Goal: Check status

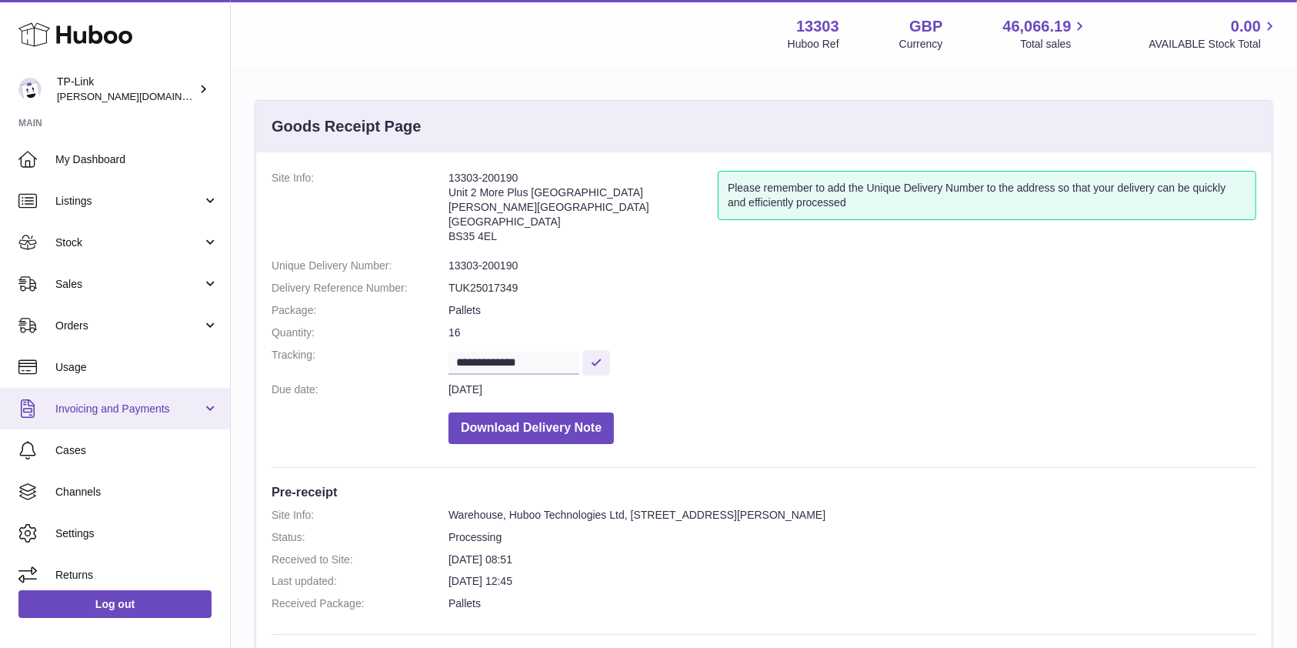
click at [117, 410] on span "Invoicing and Payments" at bounding box center [128, 409] width 147 height 15
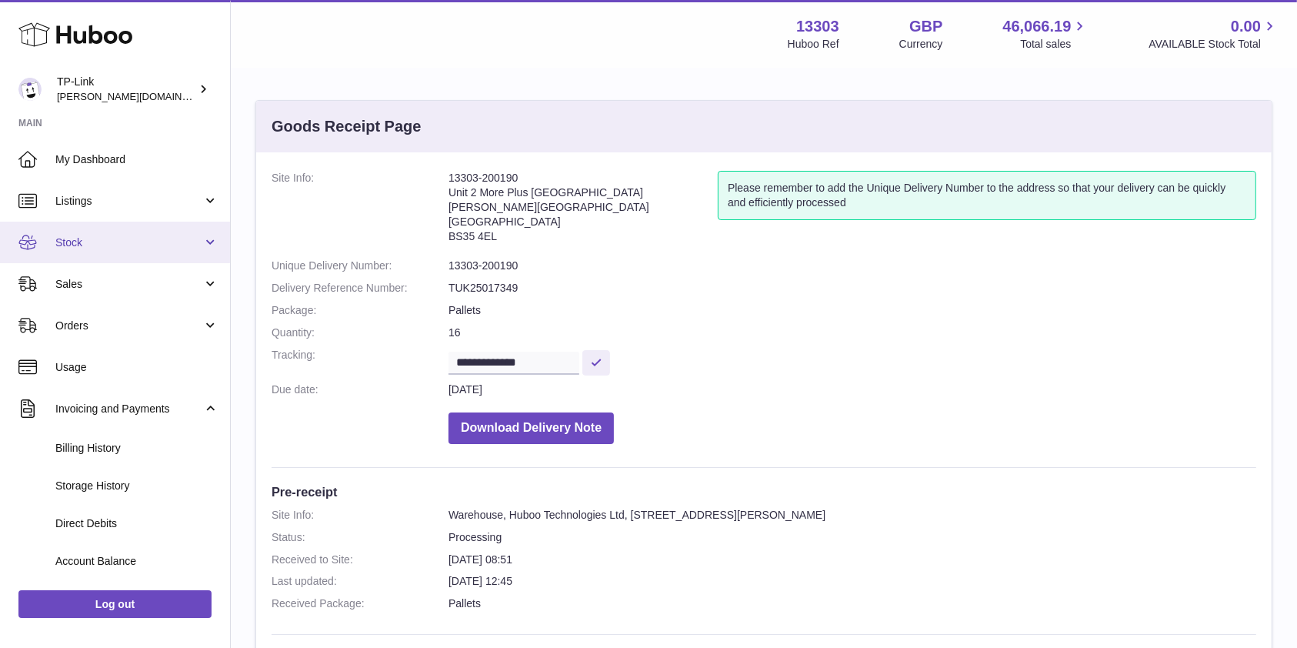
click at [111, 250] on link "Stock" at bounding box center [115, 243] width 230 height 42
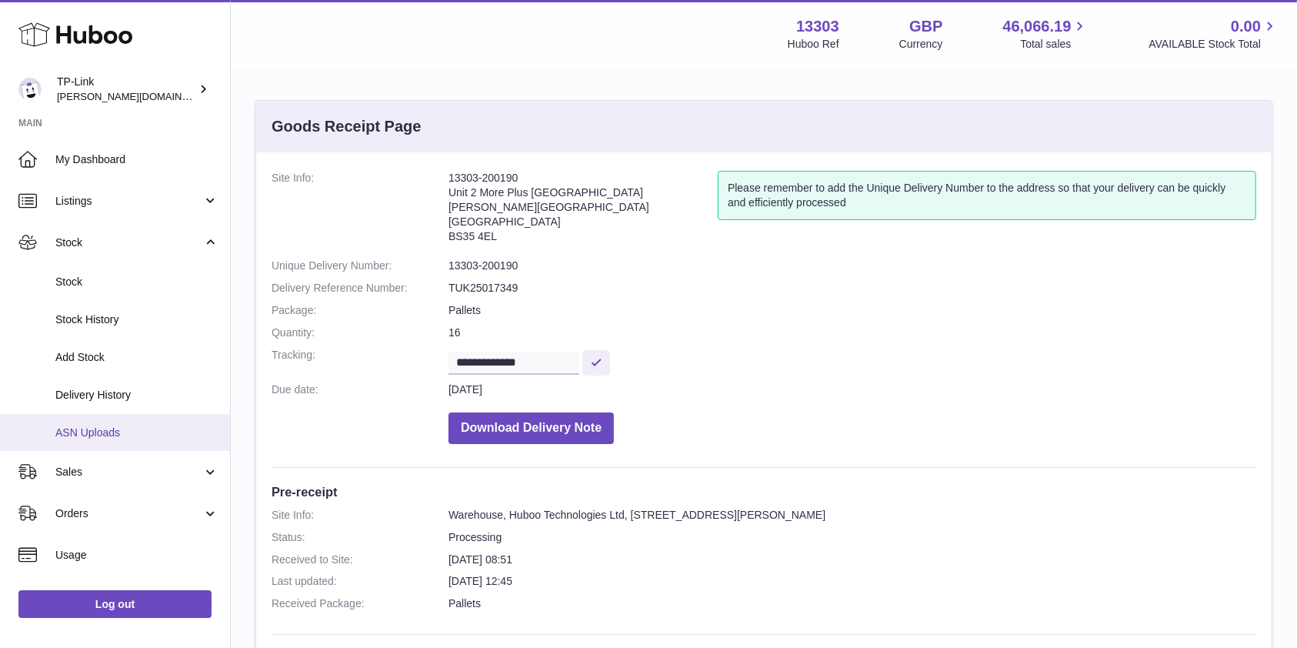
click at [111, 434] on span "ASN Uploads" at bounding box center [136, 432] width 163 height 15
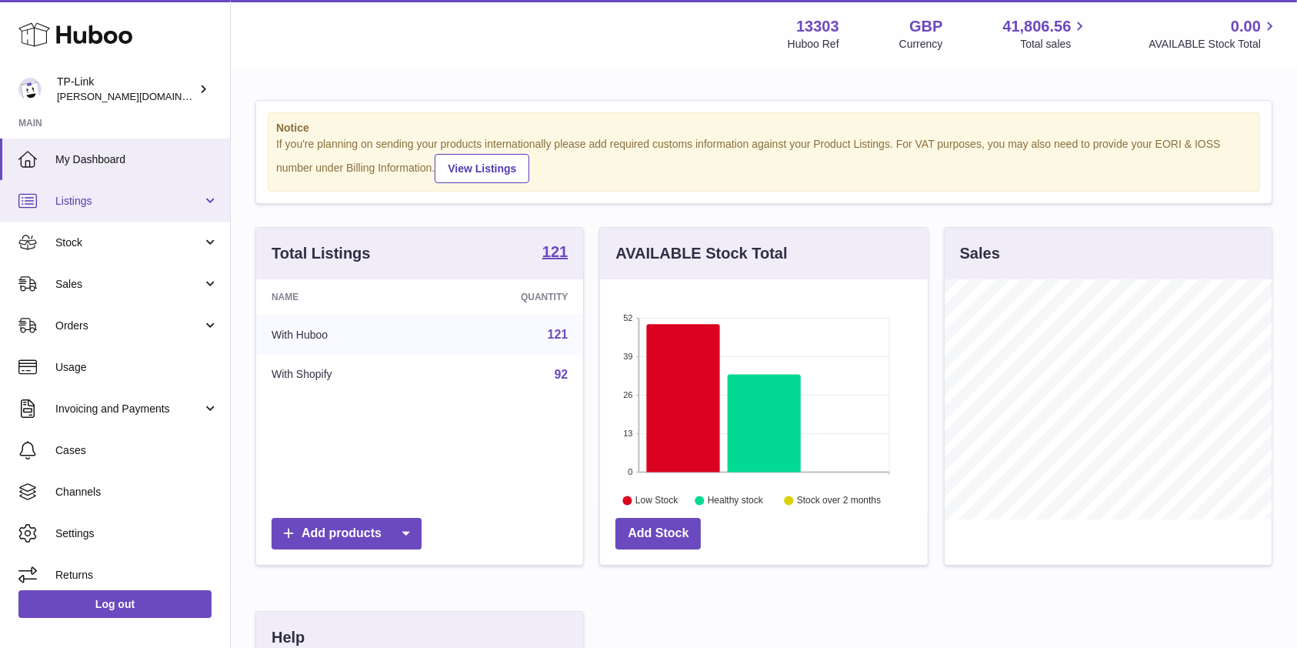
click at [92, 208] on span "Listings" at bounding box center [128, 201] width 147 height 15
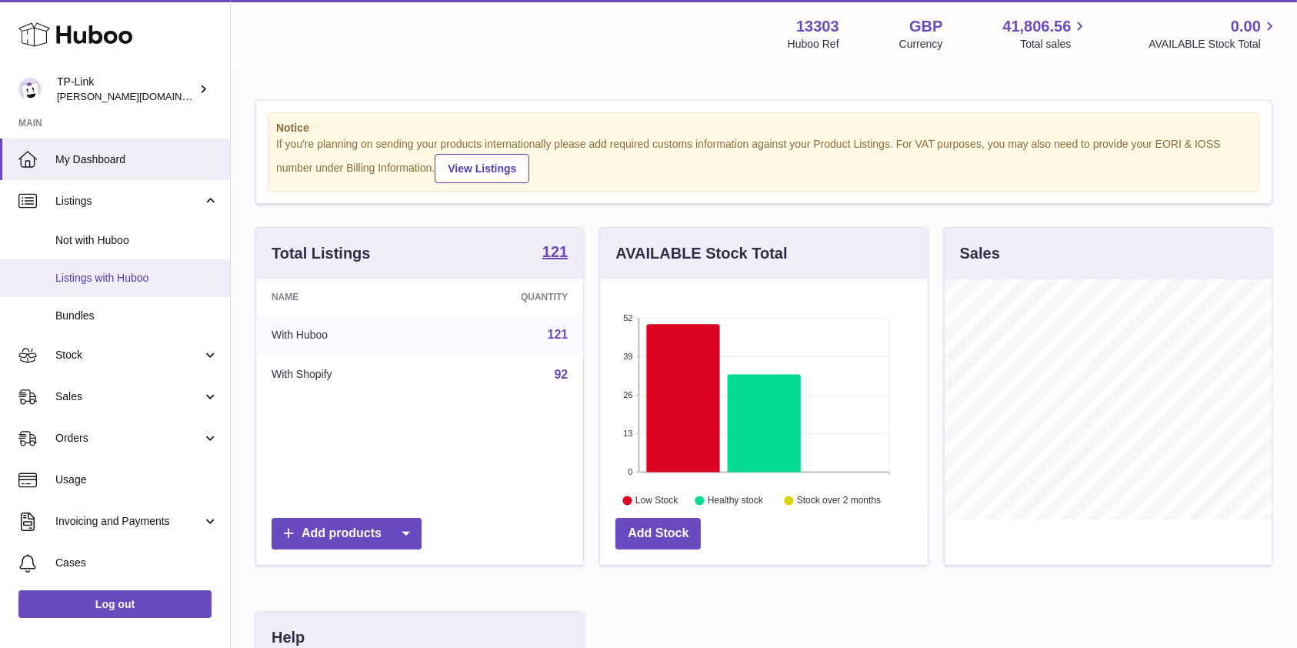
click at [100, 274] on span "Listings with Huboo" at bounding box center [136, 278] width 163 height 15
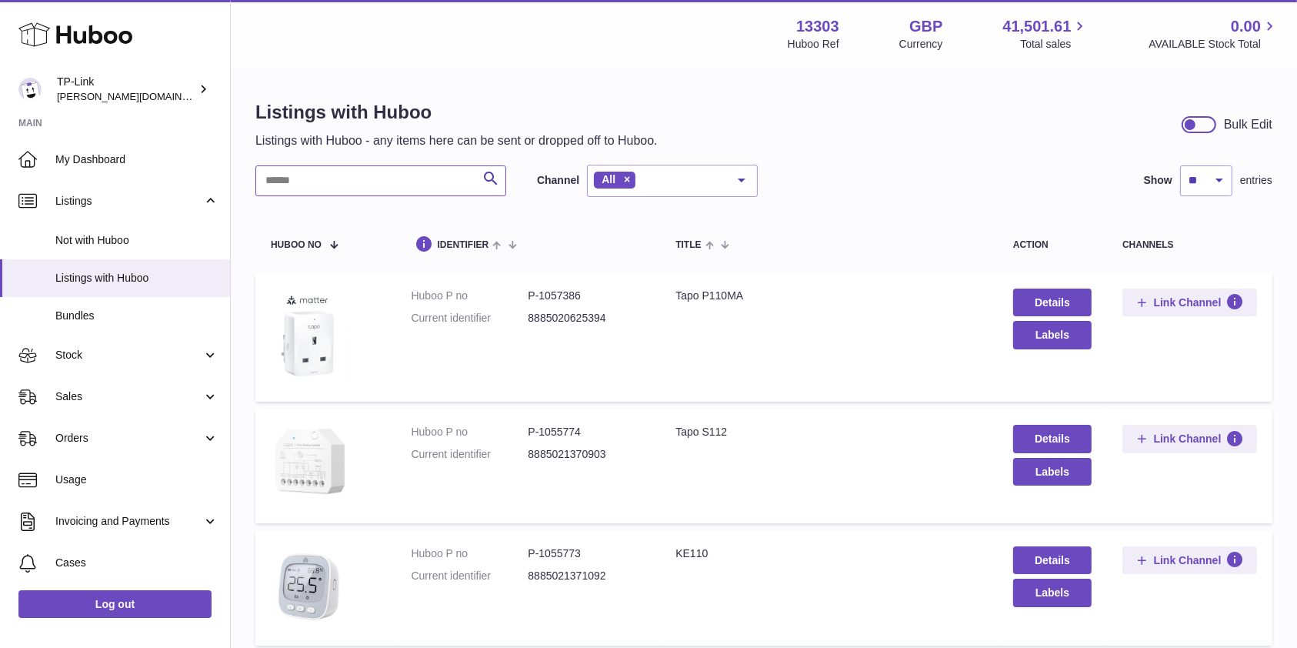
click at [342, 179] on input "text" at bounding box center [380, 180] width 251 height 31
type input "******"
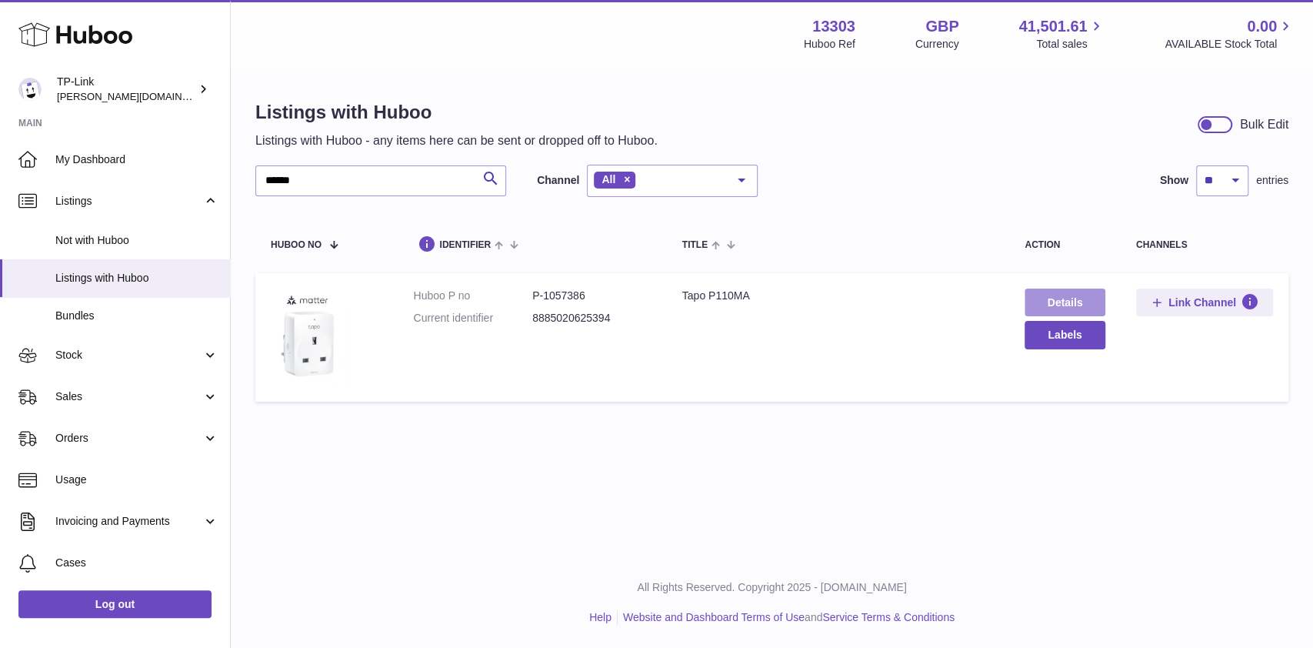
click at [1049, 292] on link "Details" at bounding box center [1065, 303] width 81 height 28
drag, startPoint x: 615, startPoint y: 316, endPoint x: 509, endPoint y: 319, distance: 107.0
click at [509, 317] on dl "Huboo P no P-1057386 Current identifier 8885020625394" at bounding box center [532, 311] width 238 height 45
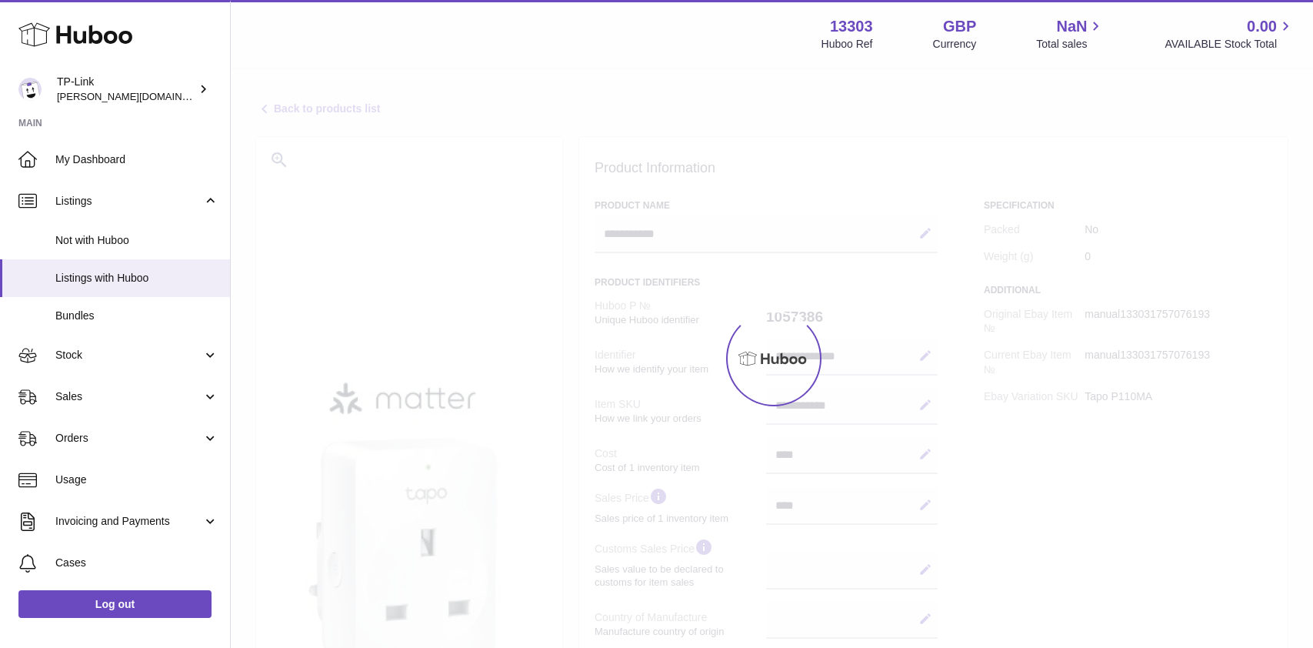
select select
select select "****"
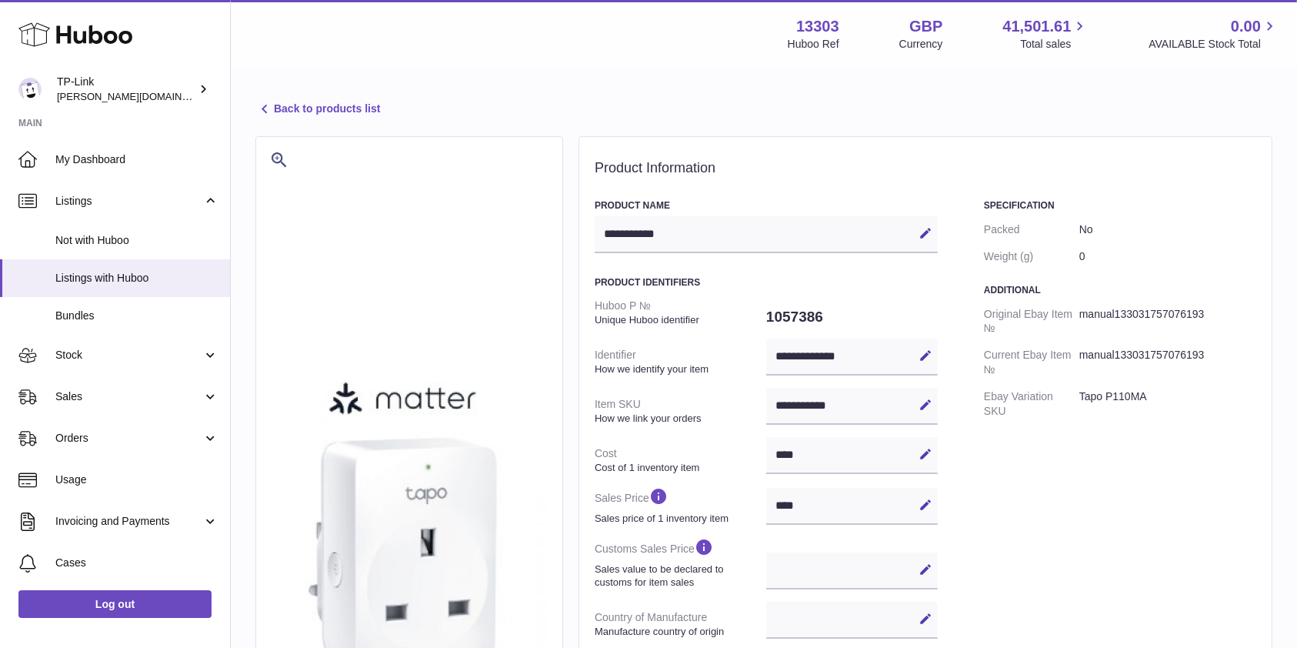
click at [876, 348] on div "**********" at bounding box center [852, 357] width 172 height 37
click at [924, 355] on icon at bounding box center [926, 356] width 14 height 14
drag, startPoint x: 869, startPoint y: 354, endPoint x: 732, endPoint y: 350, distance: 137.0
click at [732, 350] on dl "**********" at bounding box center [766, 552] width 343 height 521
click at [829, 307] on dd "1057386" at bounding box center [852, 317] width 172 height 32
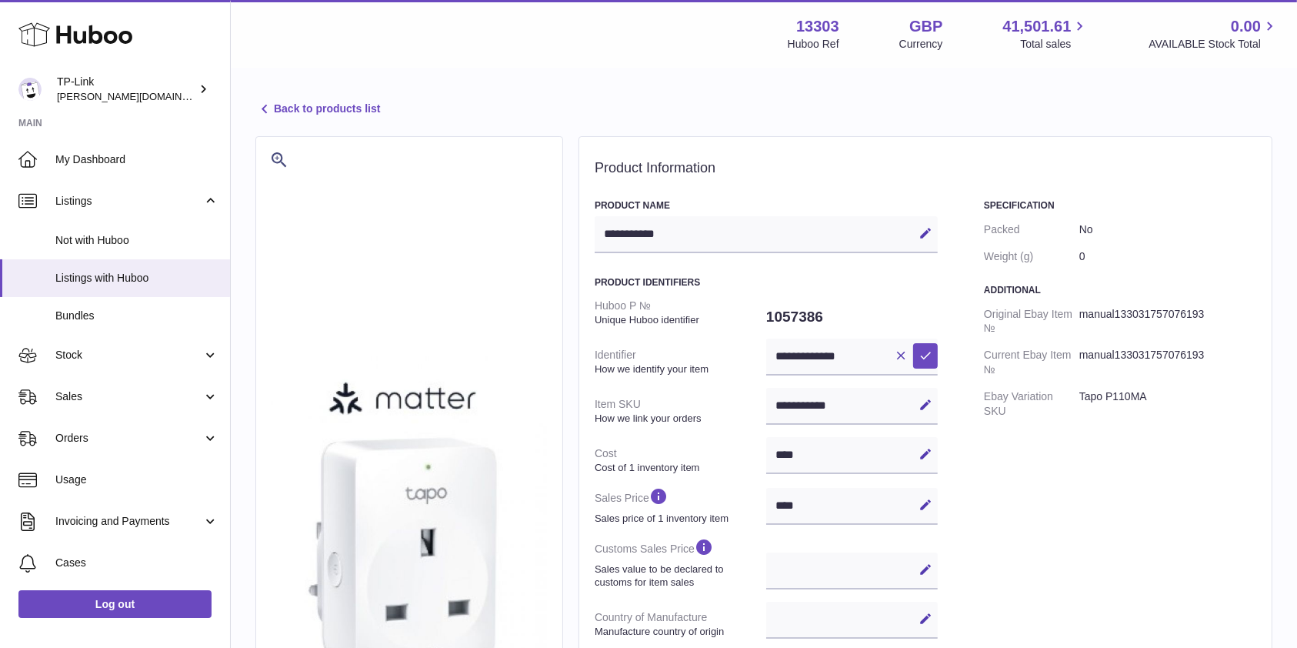
click at [262, 108] on icon at bounding box center [264, 109] width 18 height 18
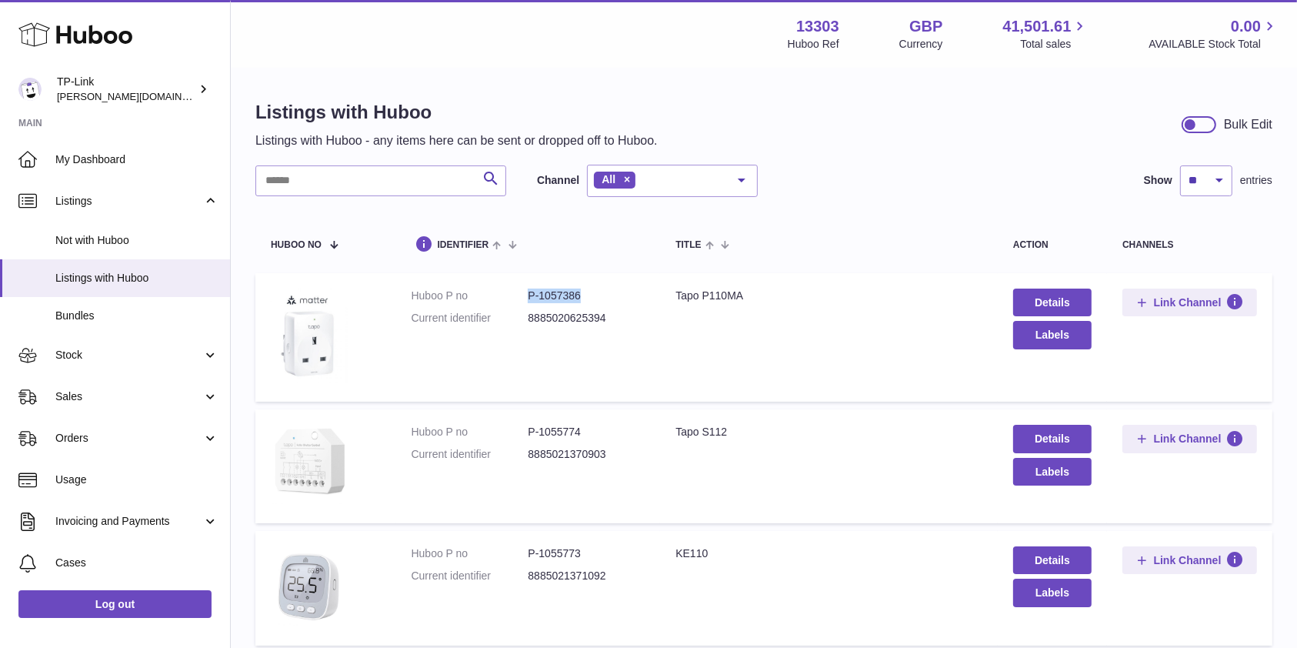
drag, startPoint x: 583, startPoint y: 292, endPoint x: 521, endPoint y: 292, distance: 62.3
click at [521, 292] on dl "Huboo P no P-1057386 Current identifier 8885020625394" at bounding box center [529, 311] width 234 height 45
copy dl "P-1057386"
click at [122, 360] on span "Stock" at bounding box center [128, 355] width 147 height 15
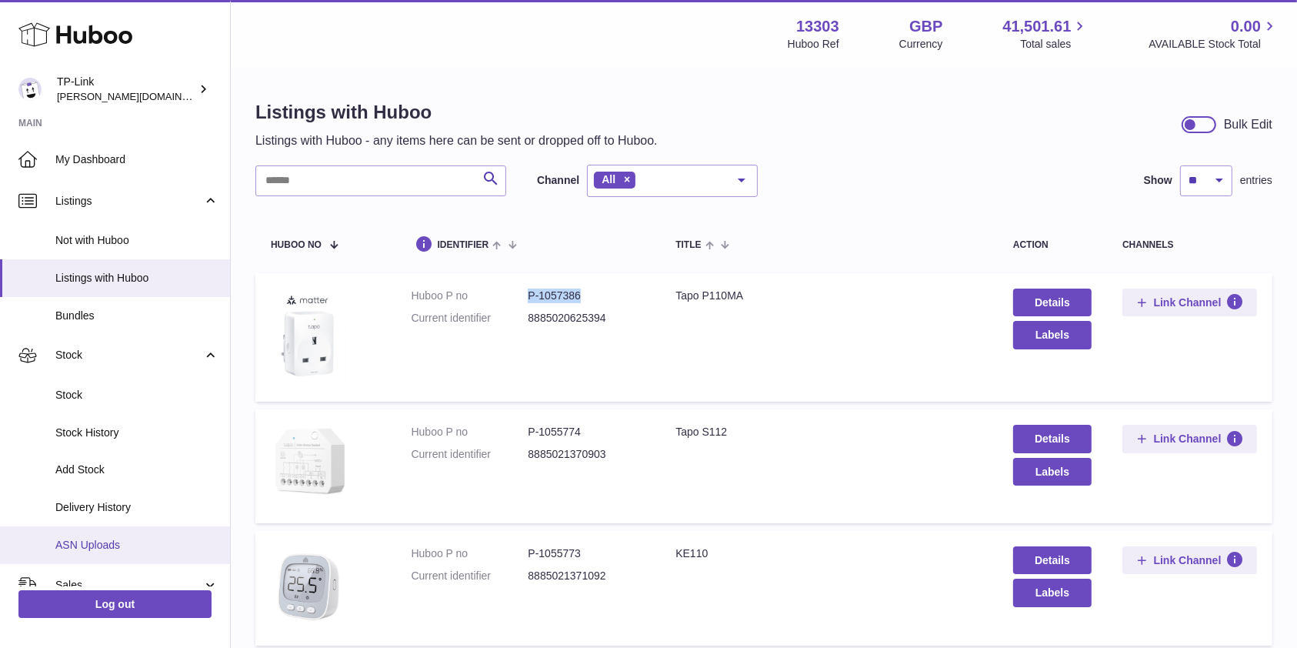
click at [108, 538] on span "ASN Uploads" at bounding box center [136, 545] width 163 height 15
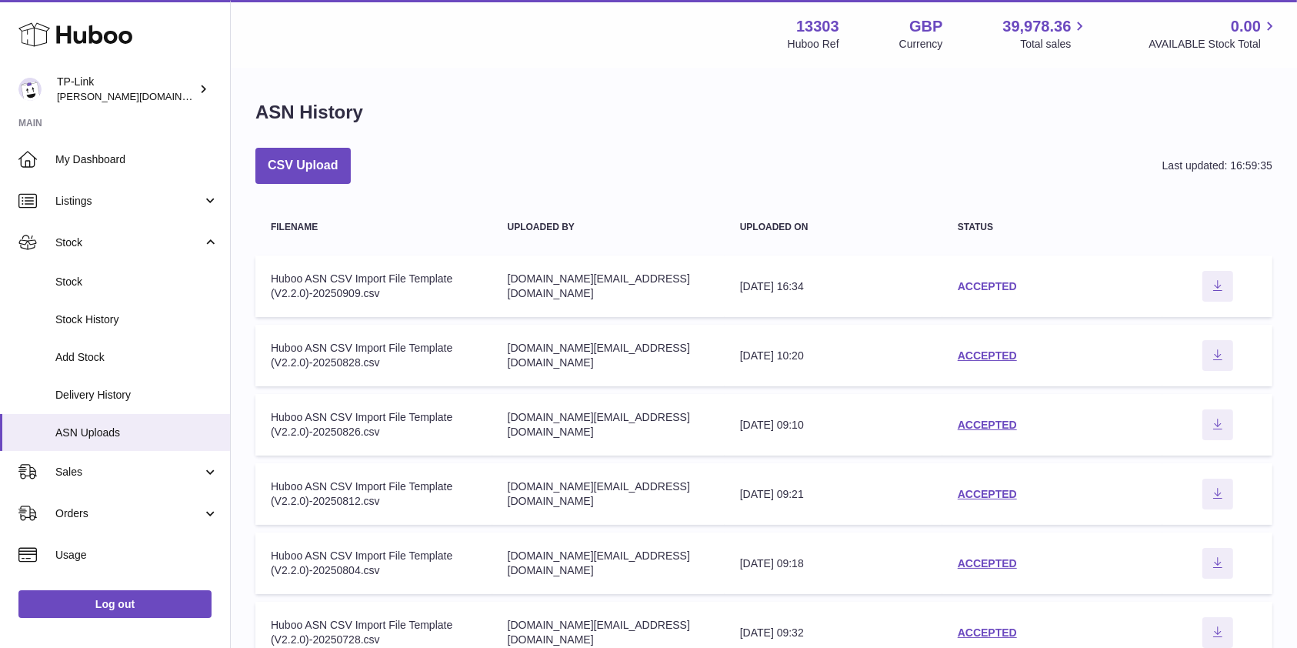
click at [985, 282] on link "ACCEPTED" at bounding box center [987, 286] width 59 height 12
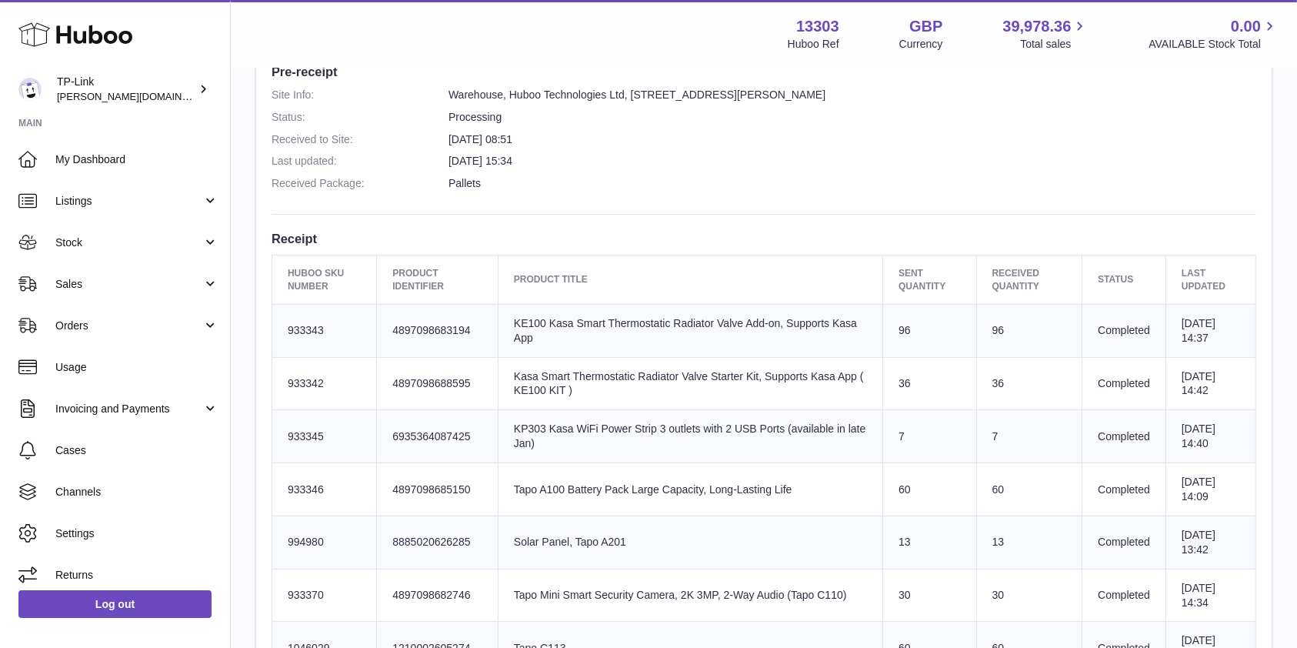
scroll to position [548, 0]
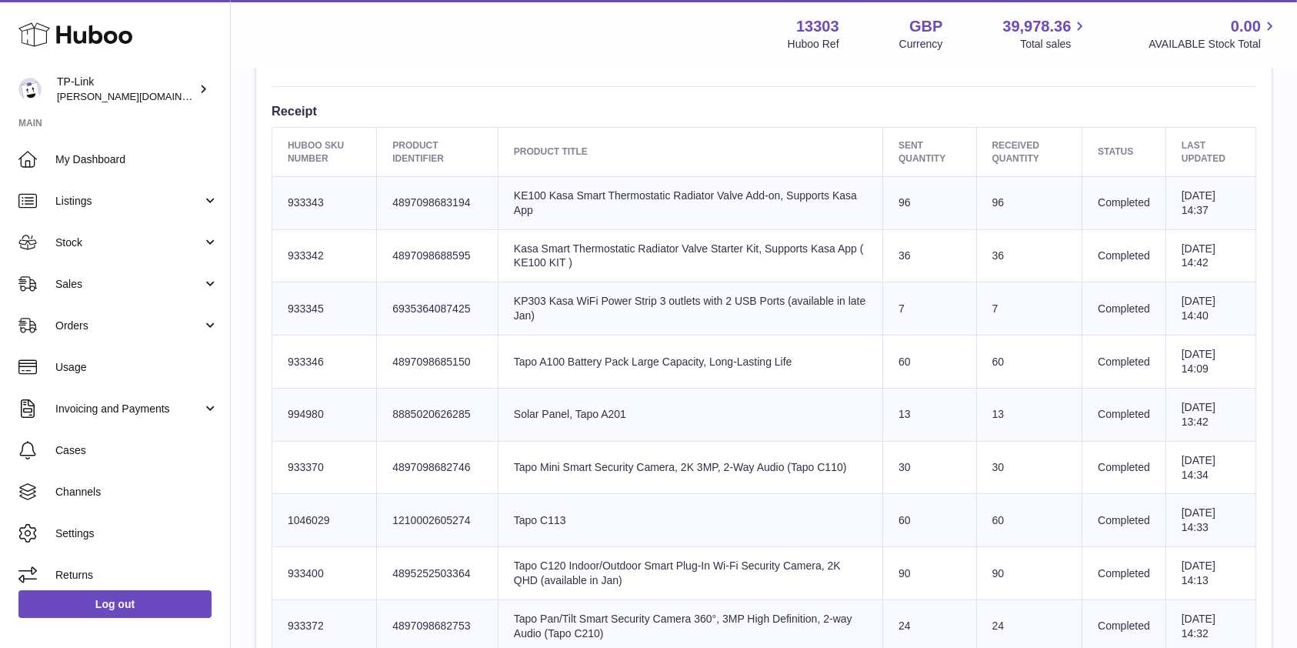
click at [595, 305] on td "Product title KP303 Kasa WiFi Power Strip 3 outlets with 2 USB Ports (available…" at bounding box center [690, 308] width 385 height 53
drag, startPoint x: 909, startPoint y: 305, endPoint x: 617, endPoint y: 317, distance: 292.6
click at [617, 317] on tr "Huboo SKU Number 933345 Client Identifier 6935364087425 Product title KP303 Kas…" at bounding box center [764, 308] width 984 height 53
click at [716, 421] on td "Product title Solar Panel, Tapo A201" at bounding box center [690, 414] width 385 height 53
click at [92, 205] on span "Listings" at bounding box center [128, 201] width 147 height 15
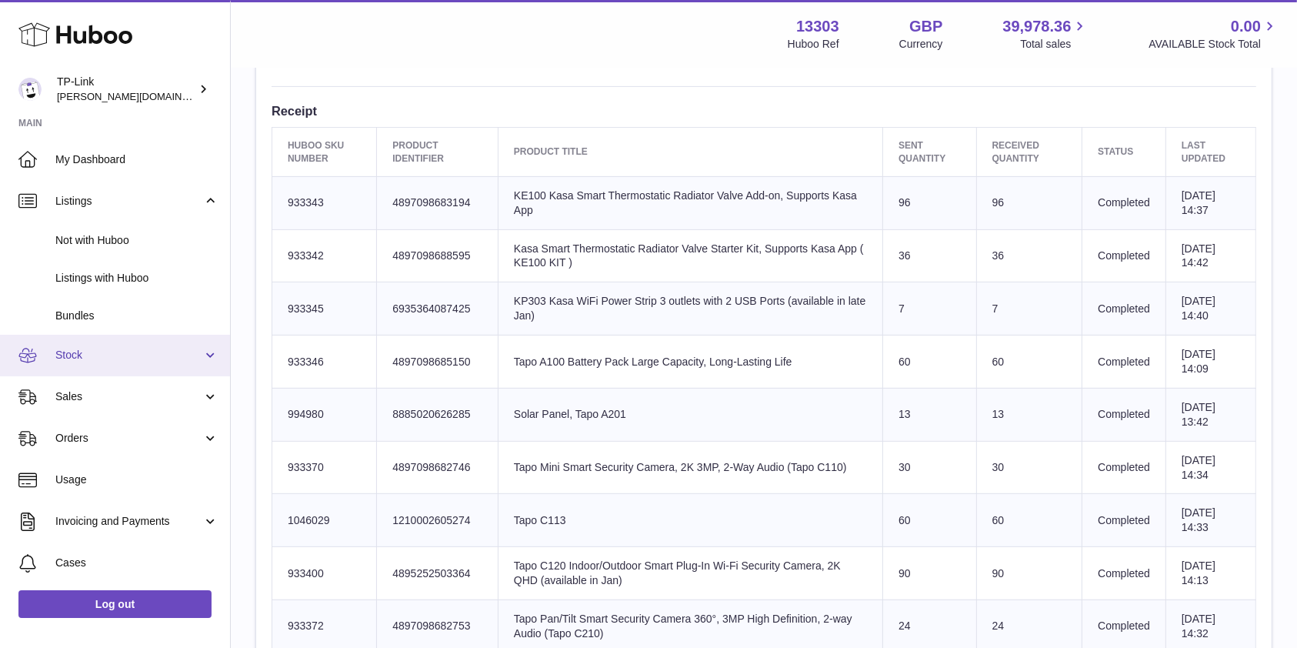
click at [82, 357] on span "Stock" at bounding box center [128, 355] width 147 height 15
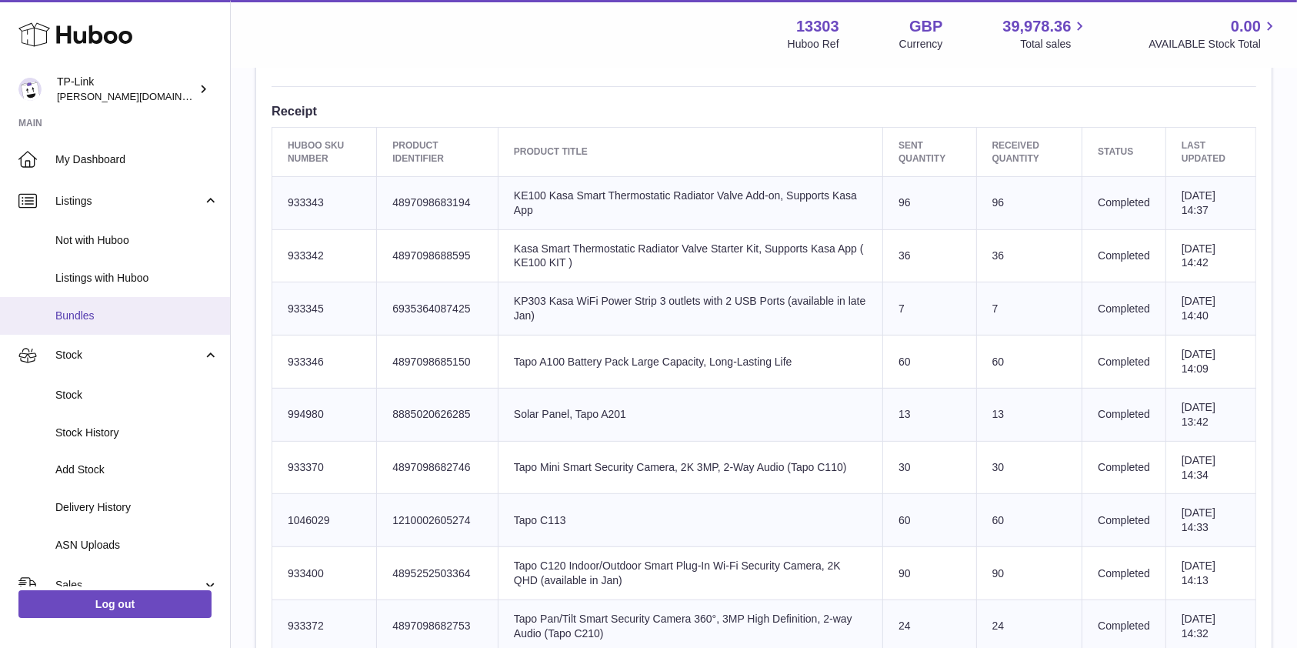
click at [89, 305] on link "Bundles" at bounding box center [115, 316] width 230 height 38
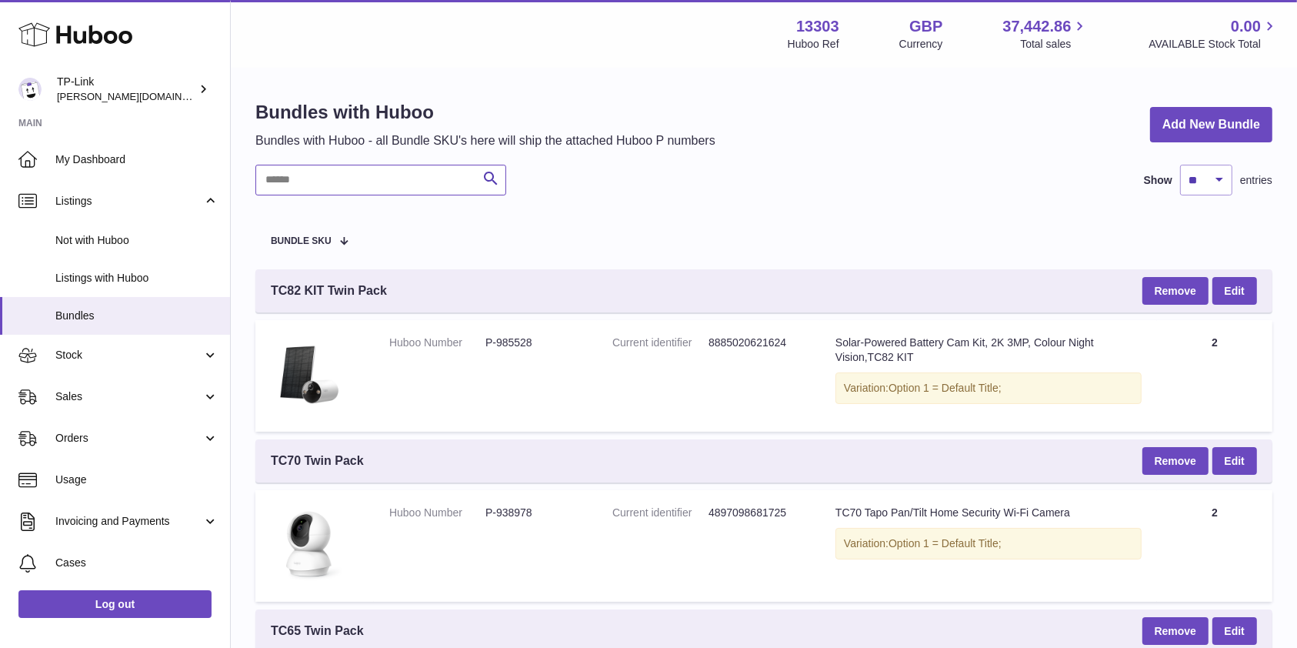
click at [314, 178] on input "text" at bounding box center [380, 180] width 251 height 31
type input "*****"
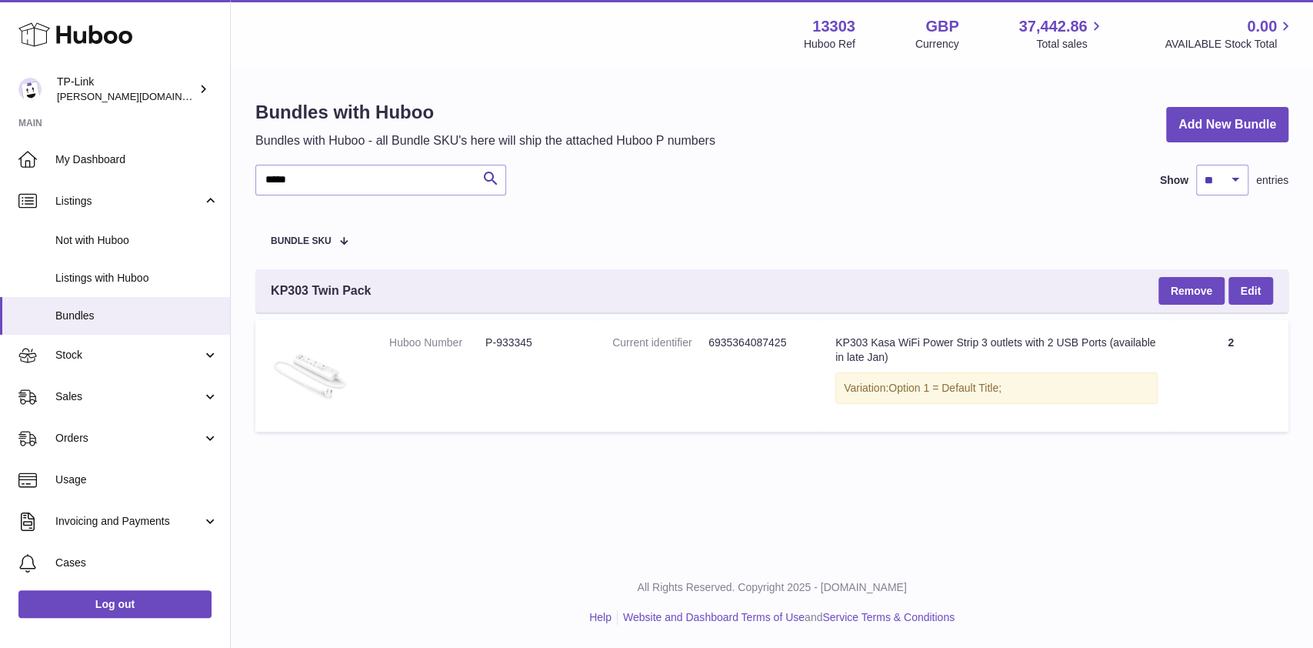
click at [843, 232] on table "Bundle SKU KP303 Twin Pack Remove Edit Huboo Number P-933345 Current identifier…" at bounding box center [771, 325] width 1033 height 229
drag, startPoint x: 129, startPoint y: 359, endPoint x: 132, endPoint y: 378, distance: 18.6
click at [128, 359] on span "Stock" at bounding box center [128, 355] width 147 height 15
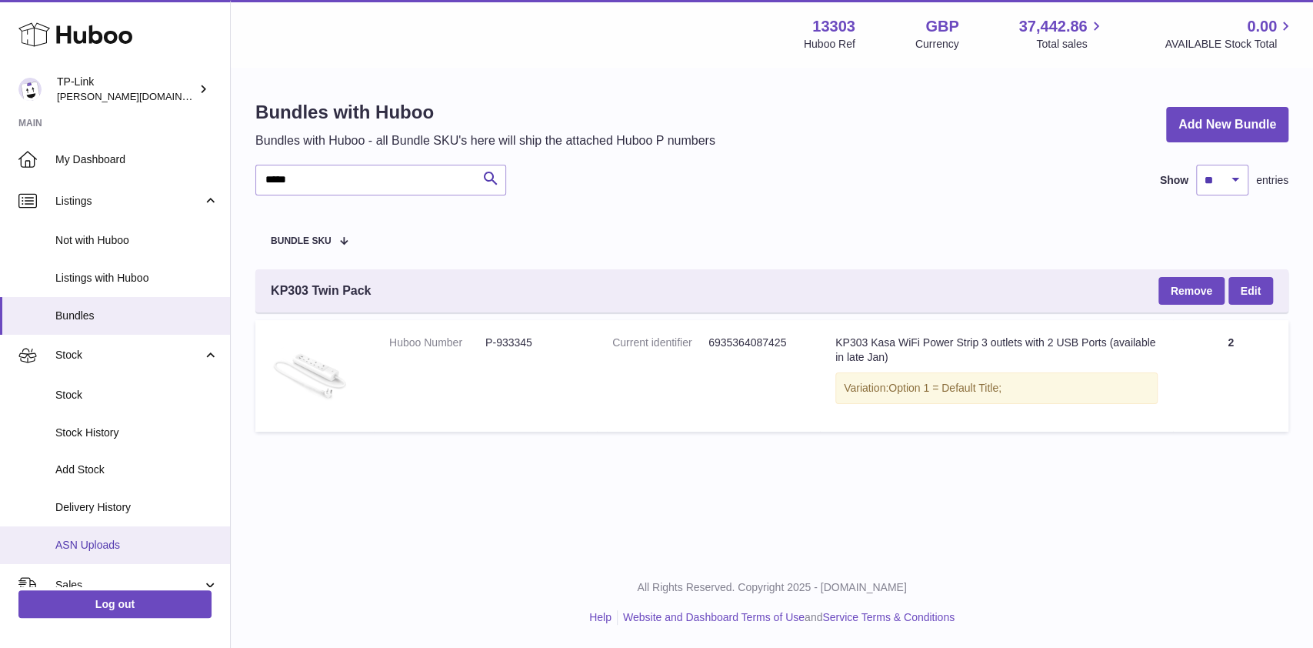
click at [111, 542] on span "ASN Uploads" at bounding box center [136, 545] width 163 height 15
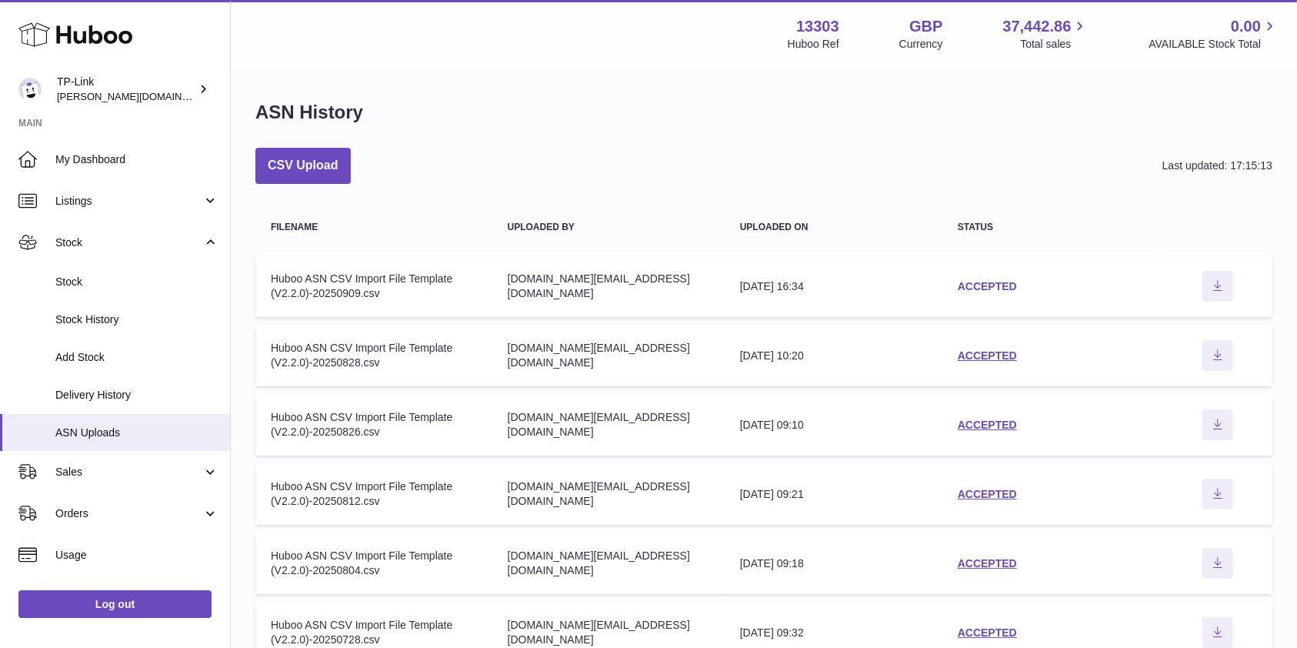
click at [997, 285] on link "ACCEPTED" at bounding box center [987, 286] width 59 height 12
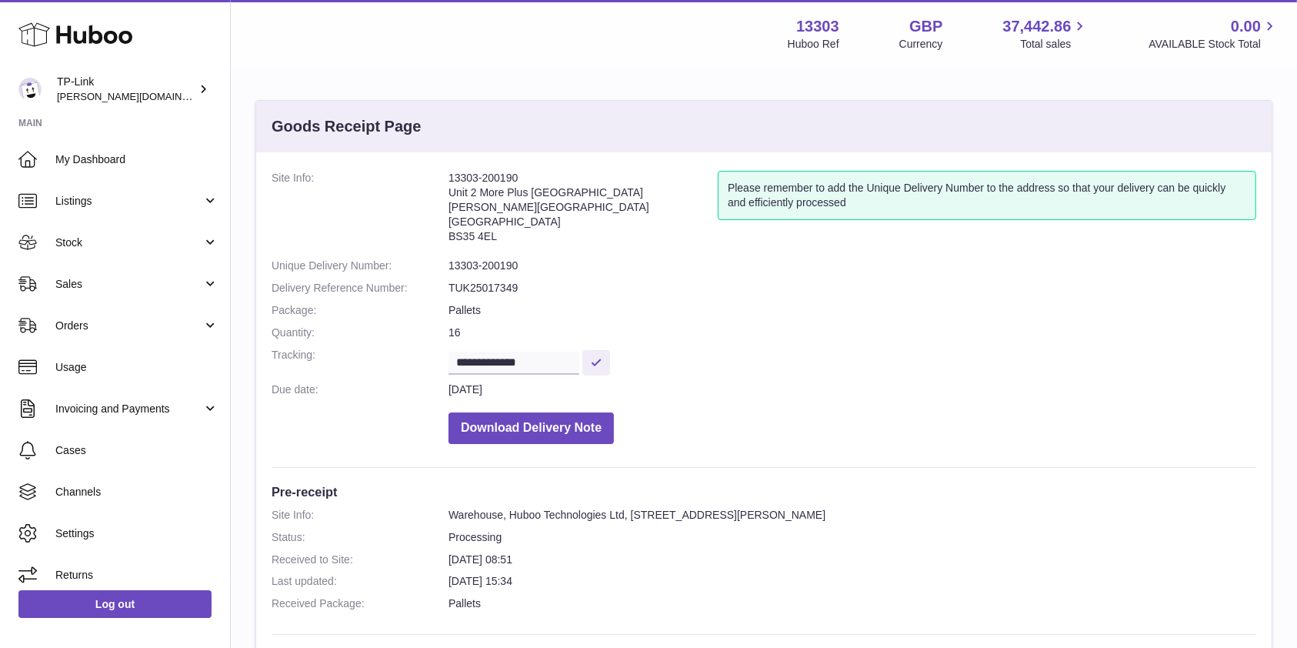
drag, startPoint x: 308, startPoint y: 336, endPoint x: 449, endPoint y: 348, distance: 142.0
click at [308, 336] on dt "Quantity:" at bounding box center [360, 332] width 177 height 15
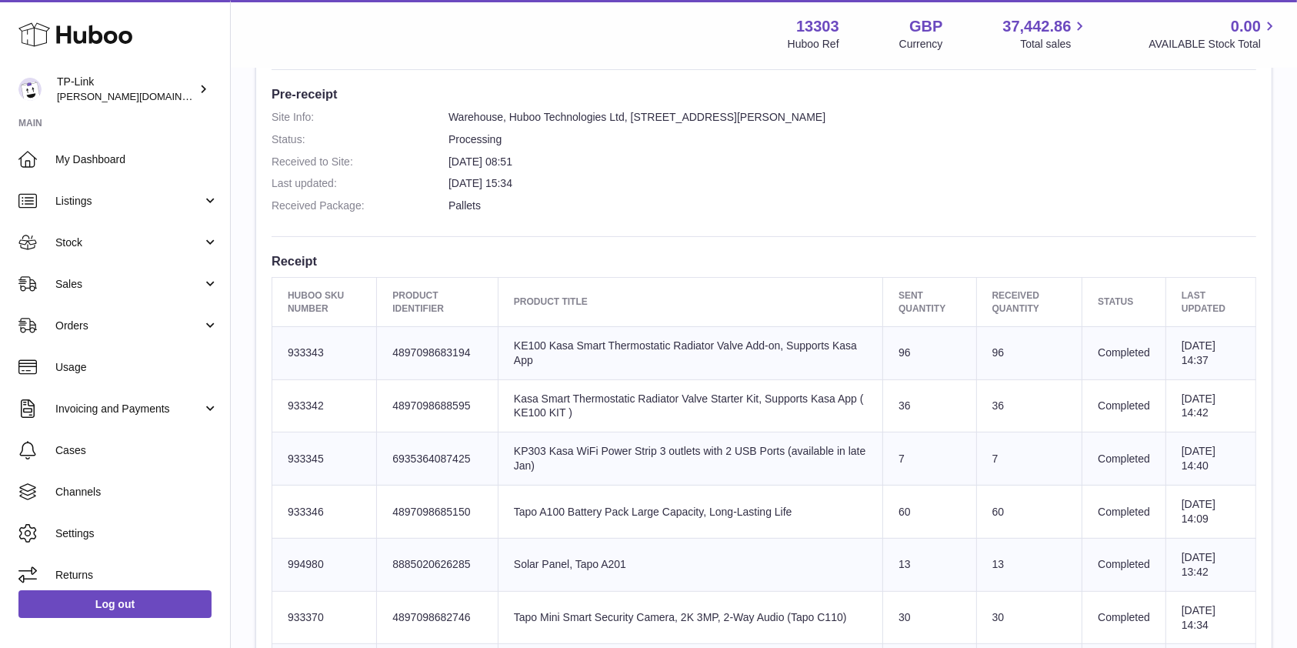
scroll to position [205, 0]
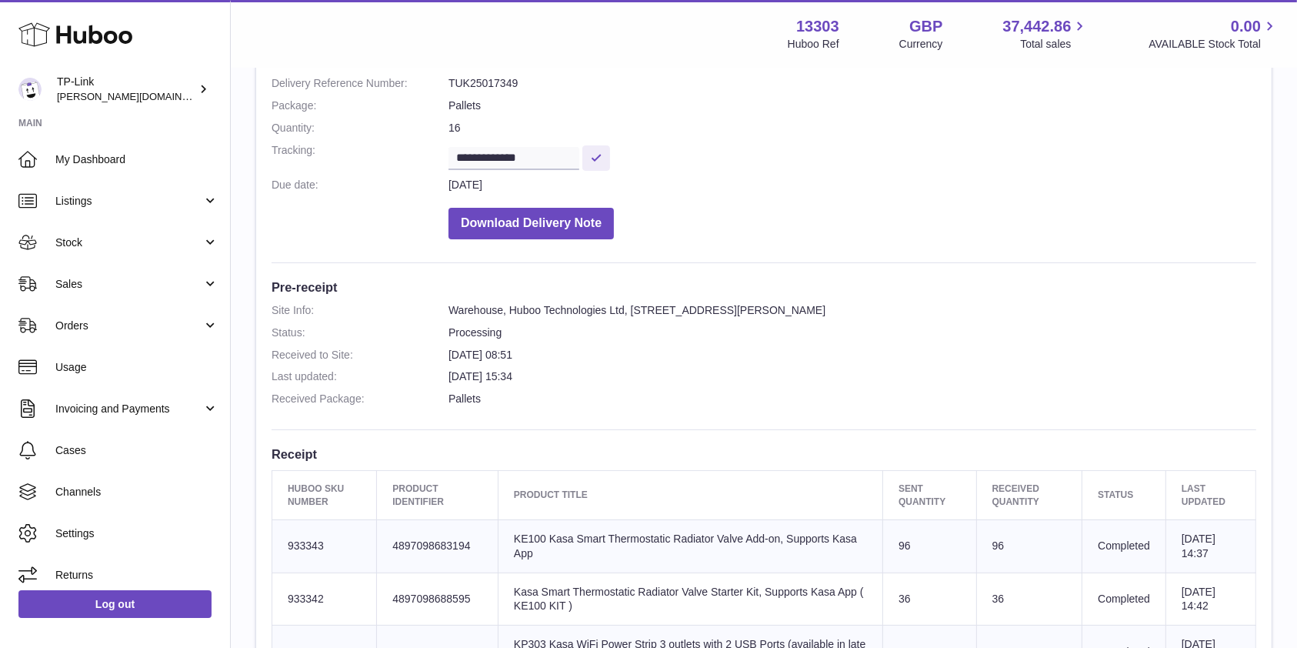
click at [1232, 354] on dd "11th Sep 2025 08:51" at bounding box center [853, 355] width 808 height 15
click at [786, 182] on dd "11th Sep 2025" at bounding box center [853, 185] width 808 height 15
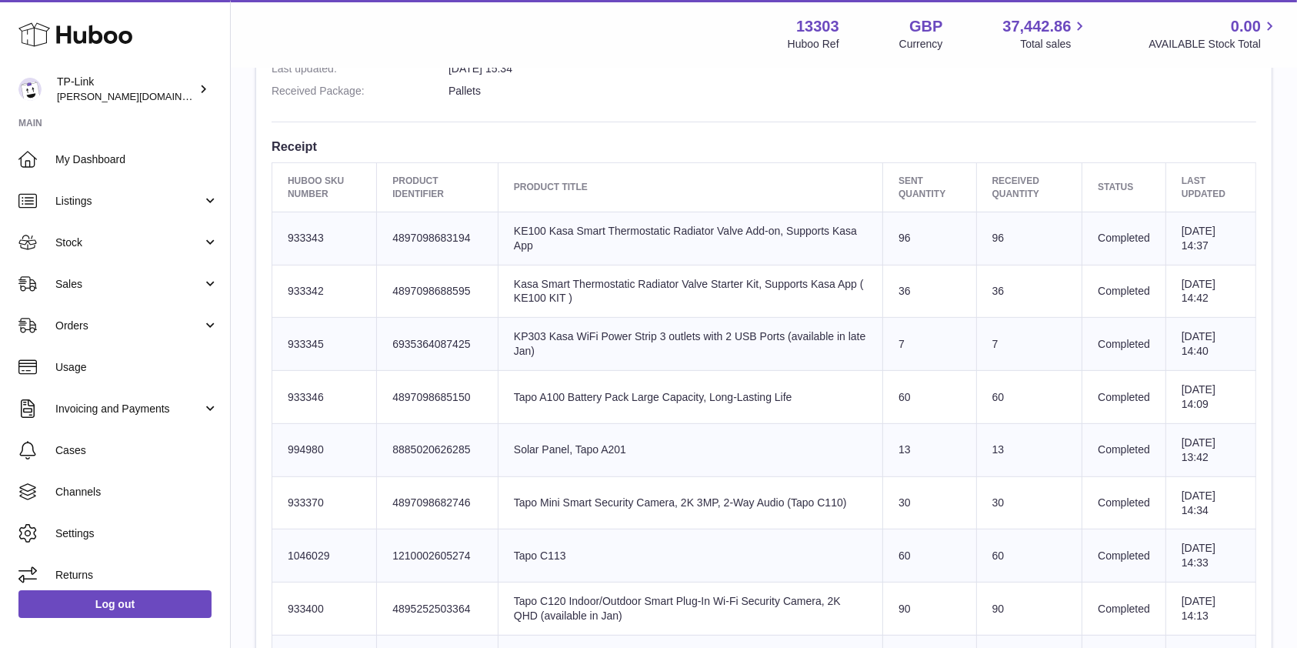
scroll to position [0, 0]
